Goal: Communication & Community: Answer question/provide support

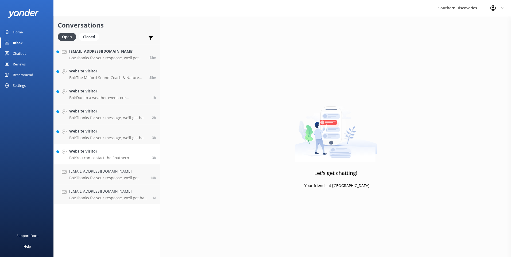
click at [101, 157] on p "Bot: You can contact the Southern Discoveries team by phone at [PHONE_NUMBER] w…" at bounding box center [108, 158] width 79 height 5
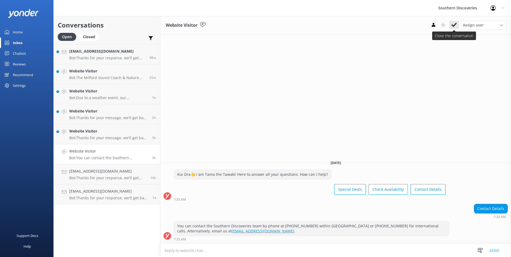
click at [453, 25] on use at bounding box center [453, 25] width 5 height 4
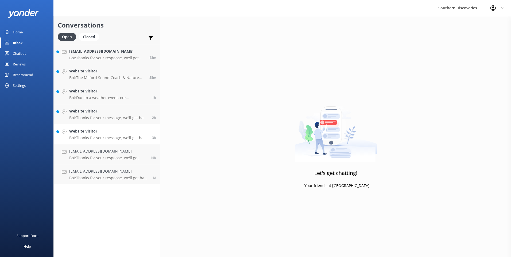
drag, startPoint x: 79, startPoint y: 132, endPoint x: 101, endPoint y: 125, distance: 22.9
click at [80, 132] on h4 "Website Visitor" at bounding box center [108, 131] width 79 height 6
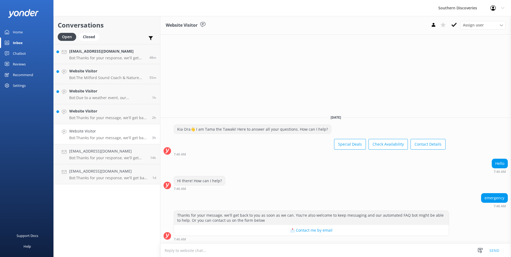
click at [256, 246] on textarea at bounding box center [335, 250] width 351 height 13
type textarea "k"
type textarea "[PERSON_NAME], please reach out to us on [PHONE_NUMBER], or else email us [EMAI…"
click at [491, 252] on button "Send" at bounding box center [494, 250] width 20 height 13
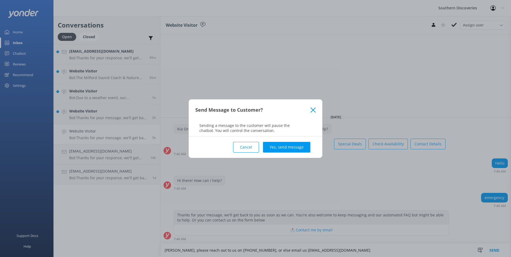
click at [288, 147] on button "Yes, send message" at bounding box center [286, 147] width 47 height 11
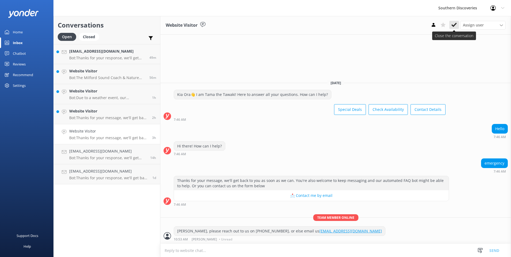
click at [453, 26] on use at bounding box center [453, 25] width 5 height 4
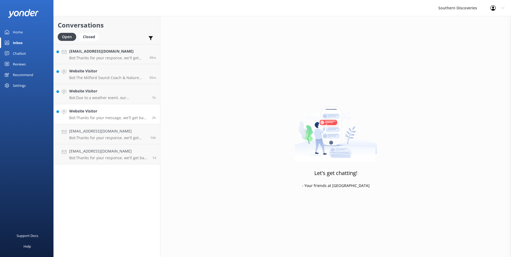
click at [95, 111] on h4 "Website Visitor" at bounding box center [108, 111] width 79 height 6
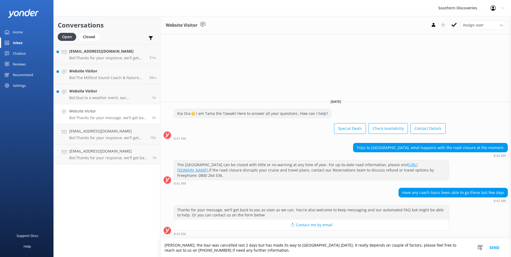
click at [256, 253] on textarea "[PERSON_NAME], the tour was cancelled last 2 days but has made its way to [GEOG…" at bounding box center [335, 248] width 351 height 18
type textarea "[PERSON_NAME], the tour was cancelled last 2 days but has made its way to [GEOG…"
click at [490, 248] on button "Send" at bounding box center [494, 248] width 20 height 18
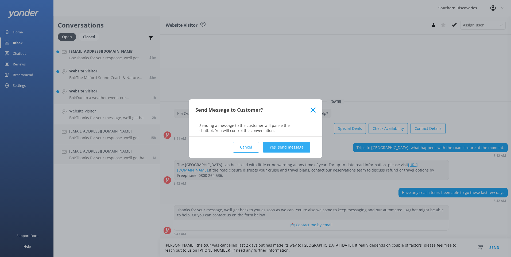
click at [307, 150] on button "Yes, send message" at bounding box center [286, 147] width 47 height 11
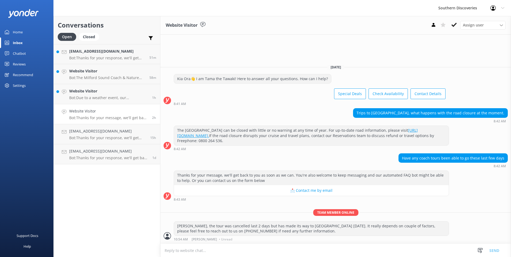
click at [454, 24] on icon at bounding box center [453, 24] width 5 height 5
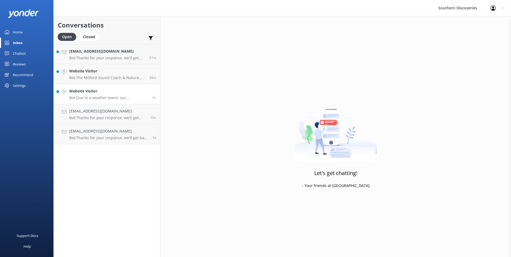
click at [90, 94] on h4 "Website Visitor" at bounding box center [108, 91] width 79 height 6
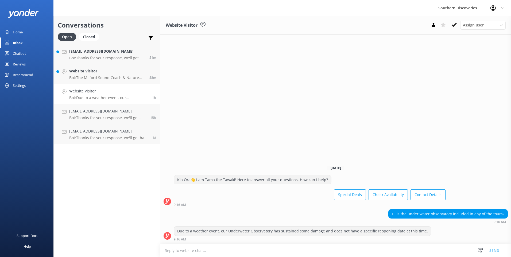
click at [455, 25] on use at bounding box center [453, 25] width 5 height 4
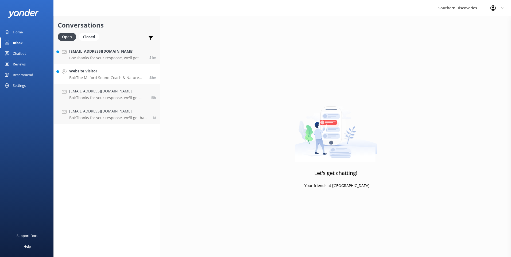
drag, startPoint x: 94, startPoint y: 72, endPoint x: 98, endPoint y: 71, distance: 3.8
click at [95, 71] on h4 "Website Visitor" at bounding box center [107, 71] width 76 height 6
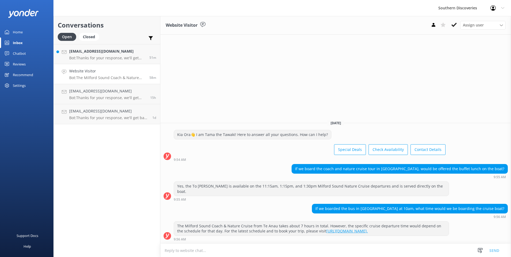
click at [266, 256] on textarea at bounding box center [335, 250] width 351 height 13
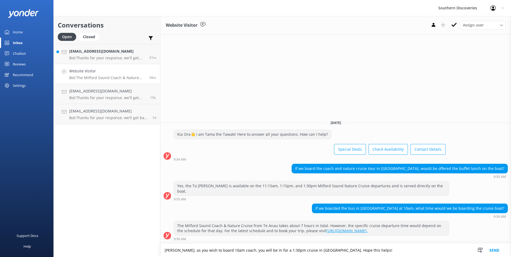
type textarea "[PERSON_NAME], as you wish to board 10am coach, you will be in for a 1:30pm cru…"
click at [490, 247] on button "Send" at bounding box center [494, 250] width 20 height 13
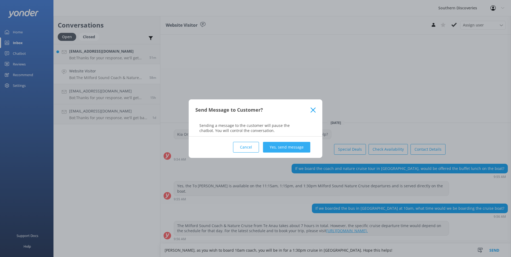
click at [282, 146] on button "Yes, send message" at bounding box center [286, 147] width 47 height 11
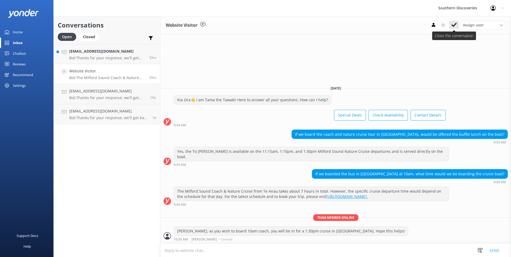
click at [457, 23] on icon at bounding box center [453, 24] width 5 height 5
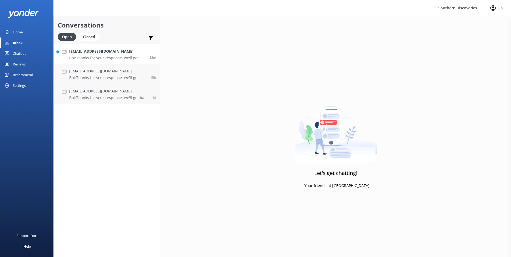
click at [100, 58] on p "Bot: Thanks for your response, we'll get back to you as soon as we can during o…" at bounding box center [107, 58] width 76 height 5
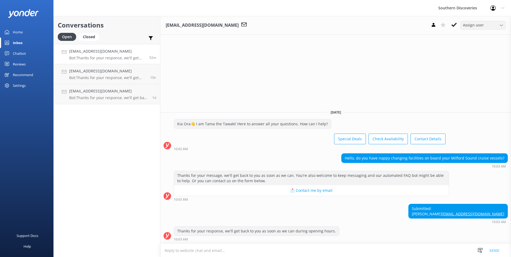
click at [479, 26] on span "Assign user" at bounding box center [473, 25] width 21 height 6
click at [468, 49] on div "[PERSON_NAME]" at bounding box center [475, 46] width 25 height 5
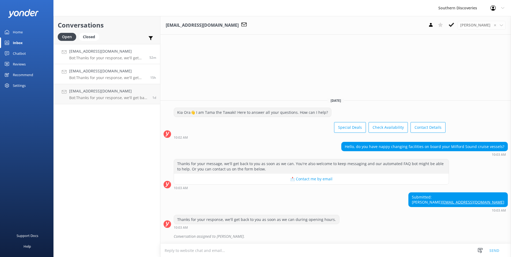
click at [101, 73] on h4 "[EMAIL_ADDRESS][DOMAIN_NAME]" at bounding box center [107, 71] width 77 height 6
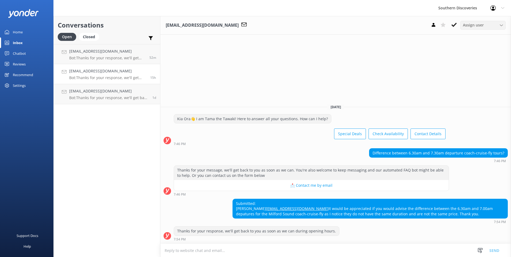
click at [472, 22] on div "Assign user [PERSON_NAME] [PERSON_NAME] [PERSON_NAME] [PERSON_NAME] [PERSON_NAM…" at bounding box center [482, 25] width 45 height 9
click at [126, 91] on h4 "[EMAIL_ADDRESS][DOMAIN_NAME]" at bounding box center [108, 91] width 79 height 6
